Goal: Task Accomplishment & Management: Use online tool/utility

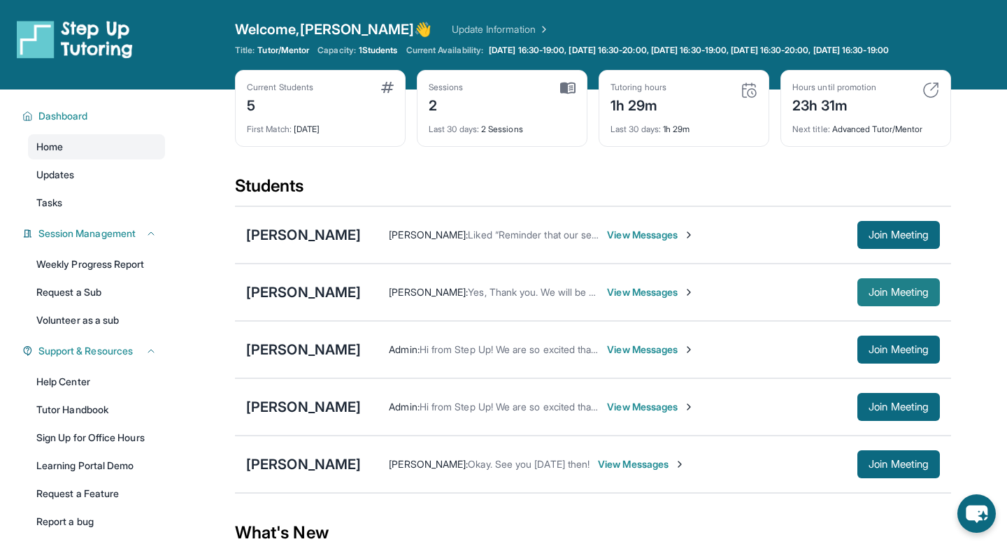
click at [912, 296] on button "Join Meeting" at bounding box center [898, 292] width 82 height 28
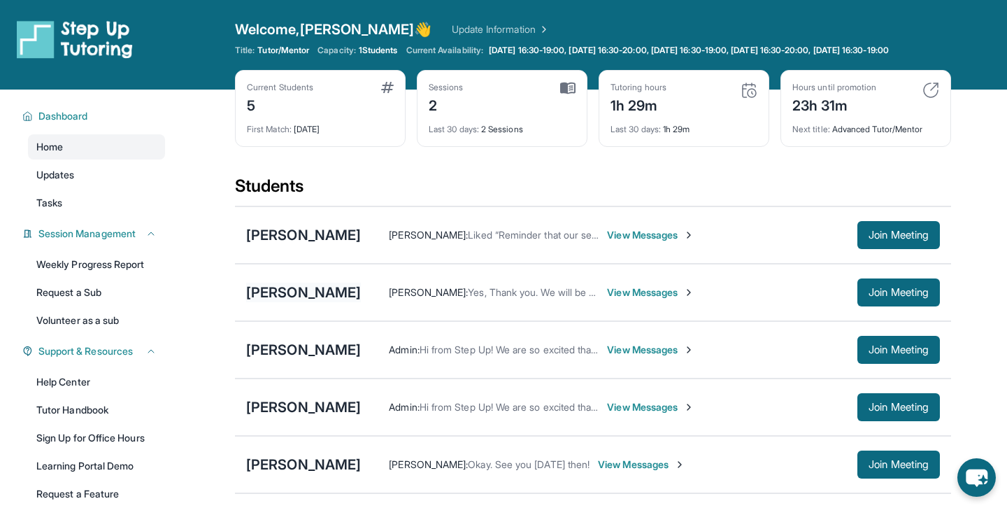
click at [345, 297] on div "[PERSON_NAME]" at bounding box center [303, 292] width 115 height 20
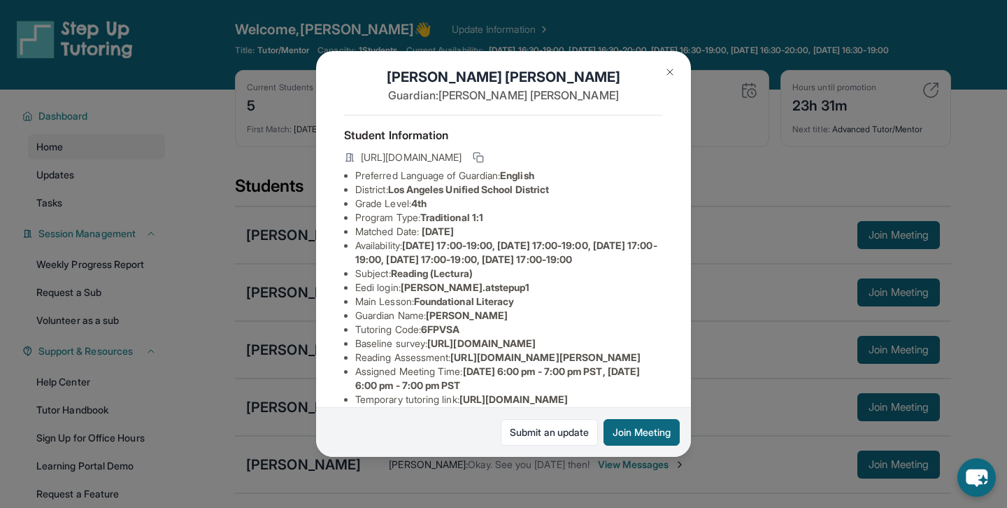
scroll to position [21, 0]
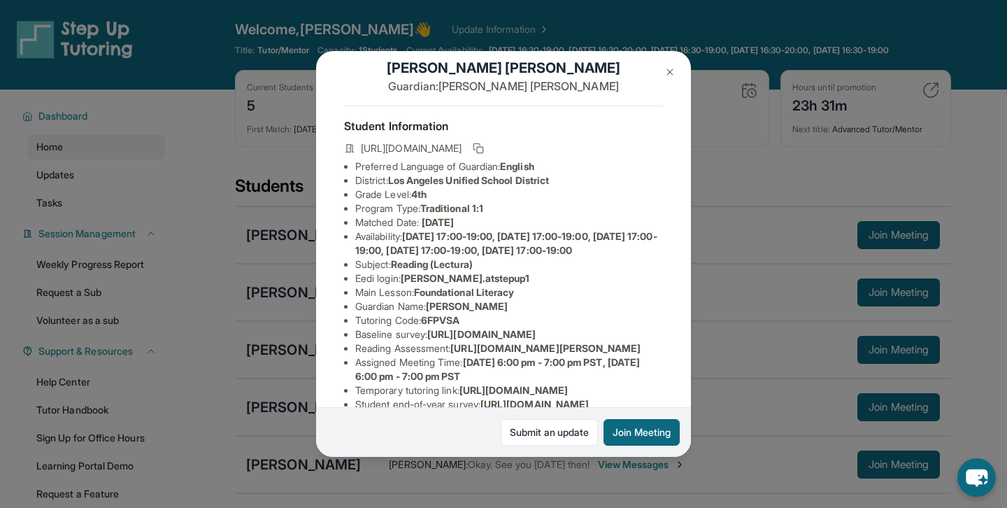
click at [669, 73] on img at bounding box center [669, 71] width 11 height 11
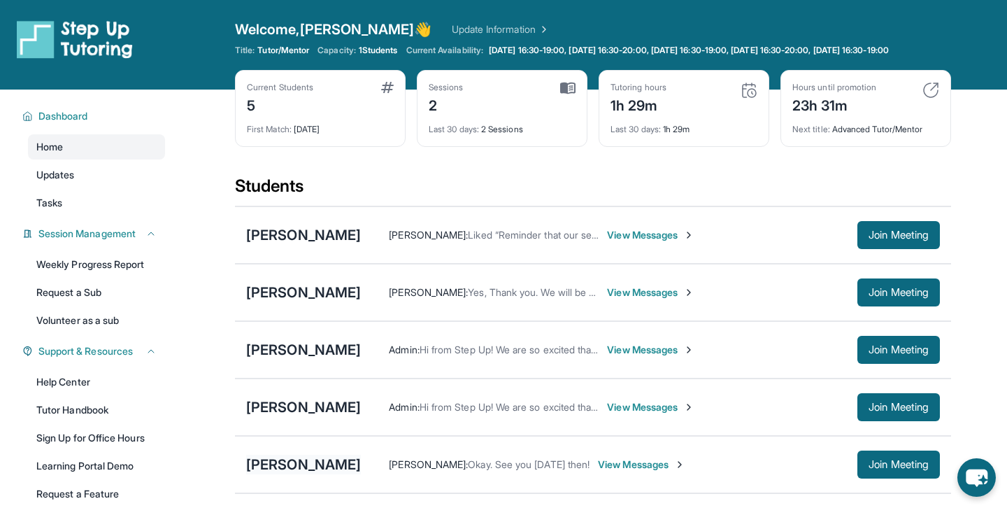
click at [330, 471] on div "[PERSON_NAME]" at bounding box center [303, 464] width 115 height 20
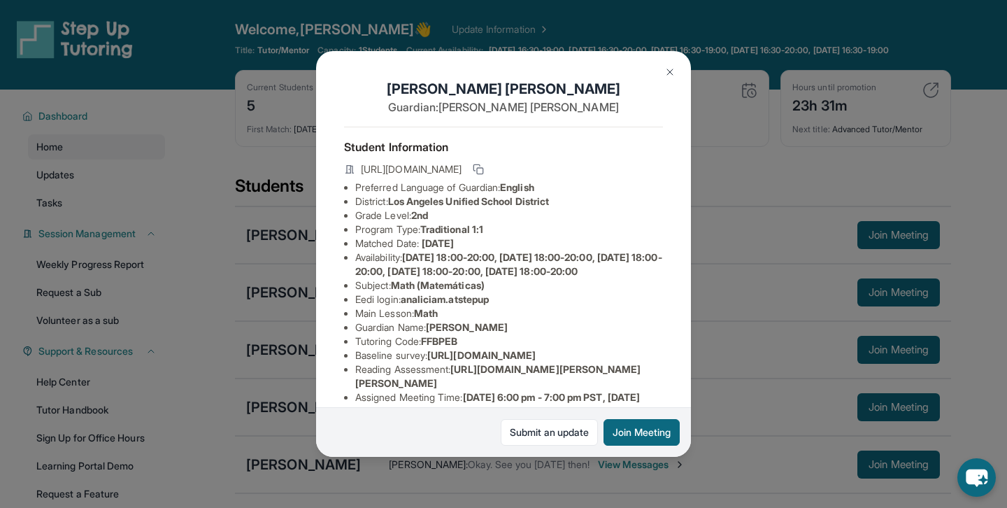
click at [658, 69] on button at bounding box center [670, 72] width 28 height 28
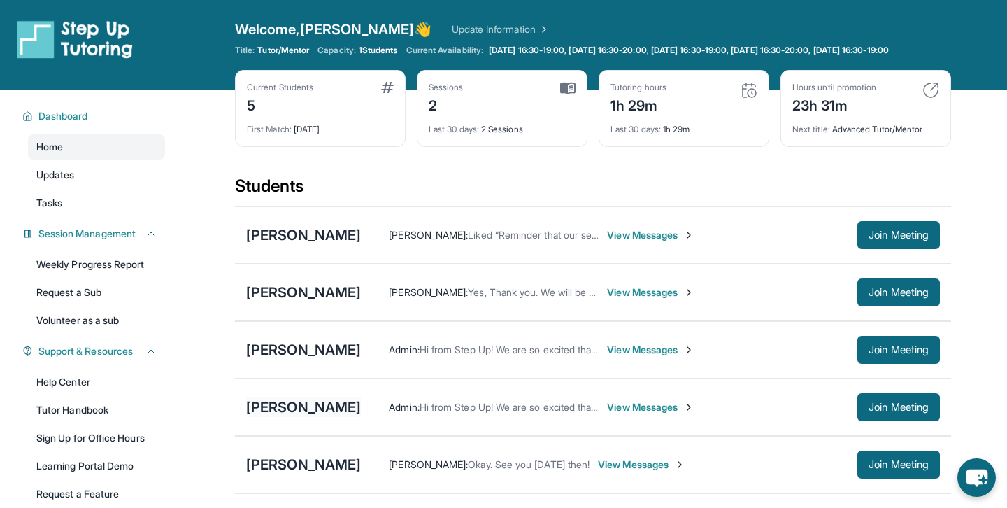
click at [307, 414] on div "[PERSON_NAME]" at bounding box center [303, 407] width 115 height 20
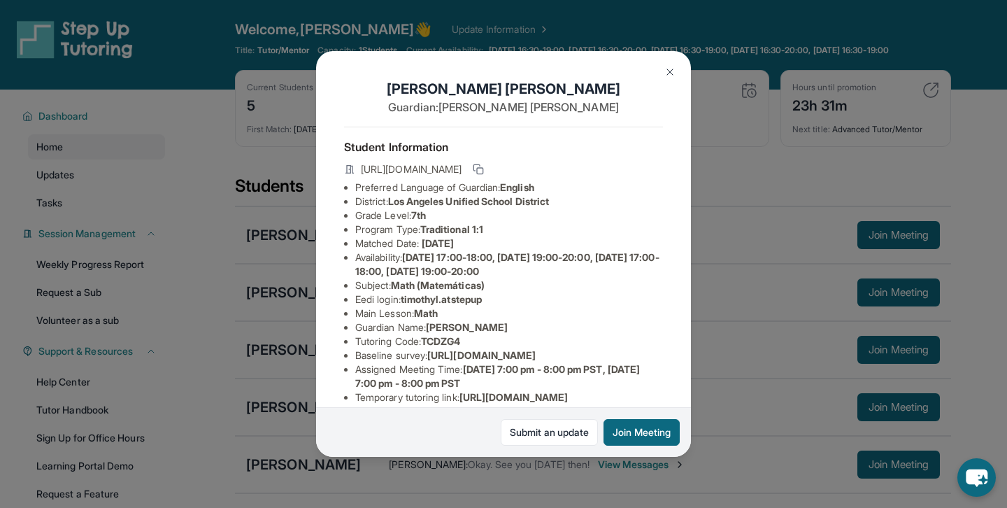
click at [675, 64] on button at bounding box center [670, 72] width 28 height 28
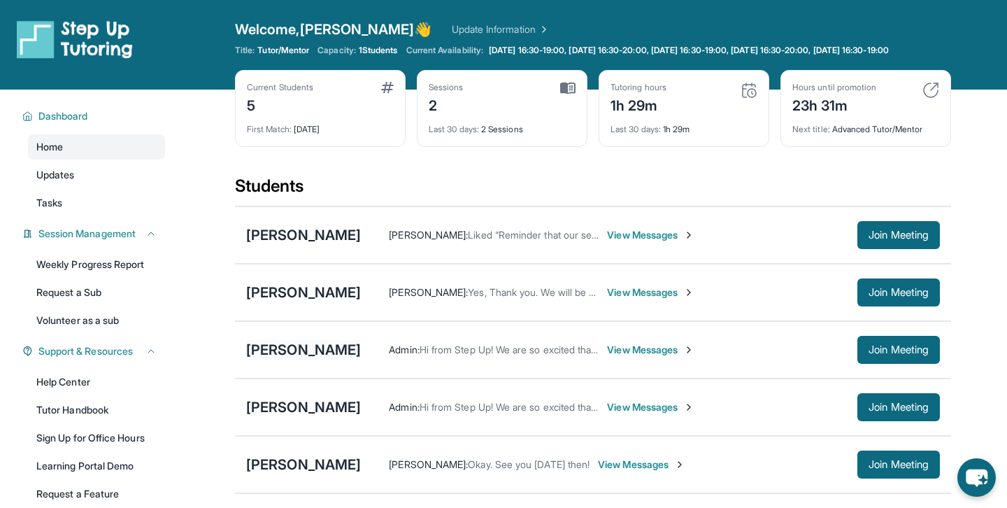
click at [322, 359] on div "[PERSON_NAME]" at bounding box center [303, 350] width 115 height 20
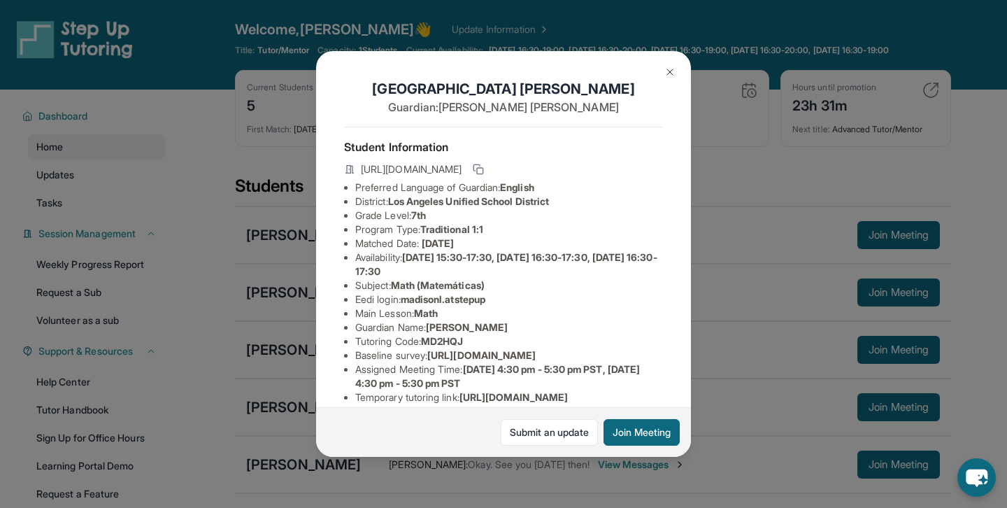
click at [673, 63] on button at bounding box center [670, 72] width 28 height 28
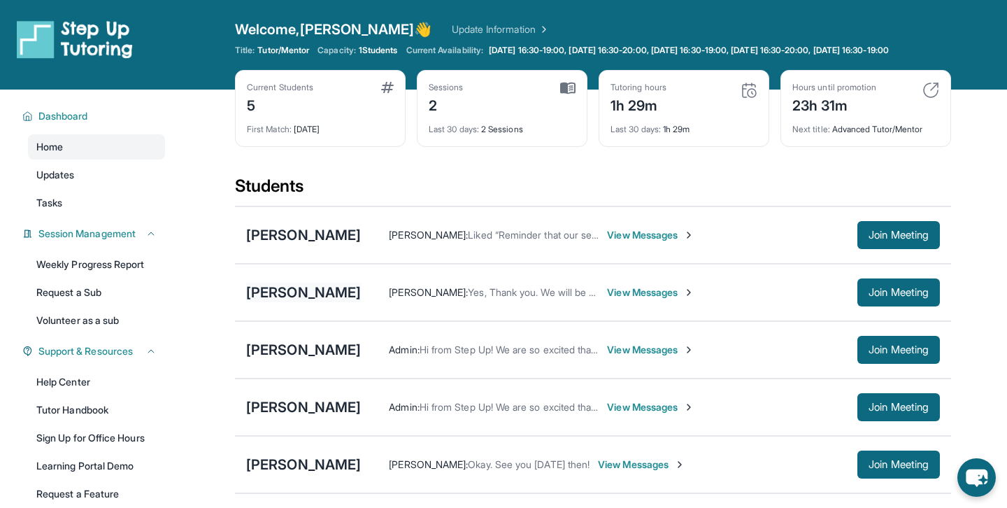
click at [310, 301] on div "[PERSON_NAME]" at bounding box center [303, 292] width 115 height 20
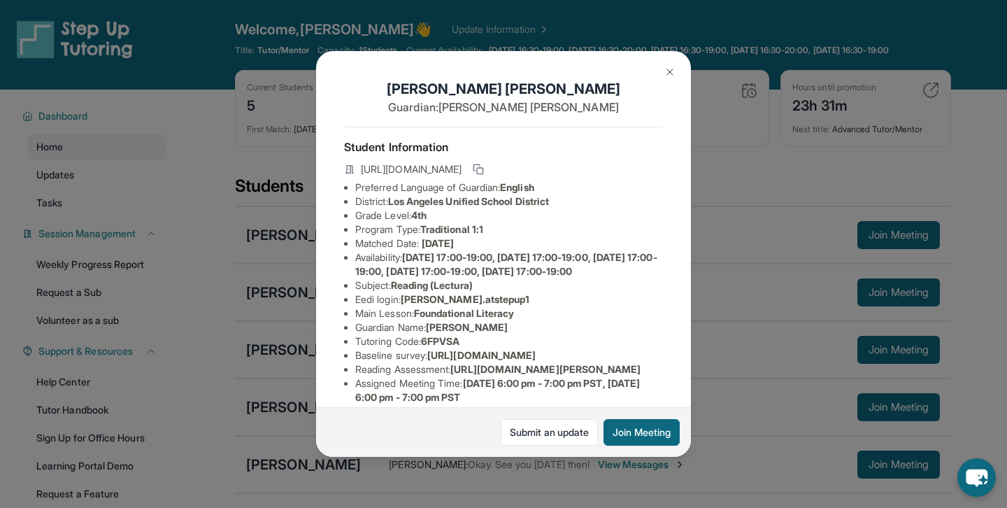
click at [666, 67] on img at bounding box center [669, 71] width 11 height 11
